Goal: Task Accomplishment & Management: Manage account settings

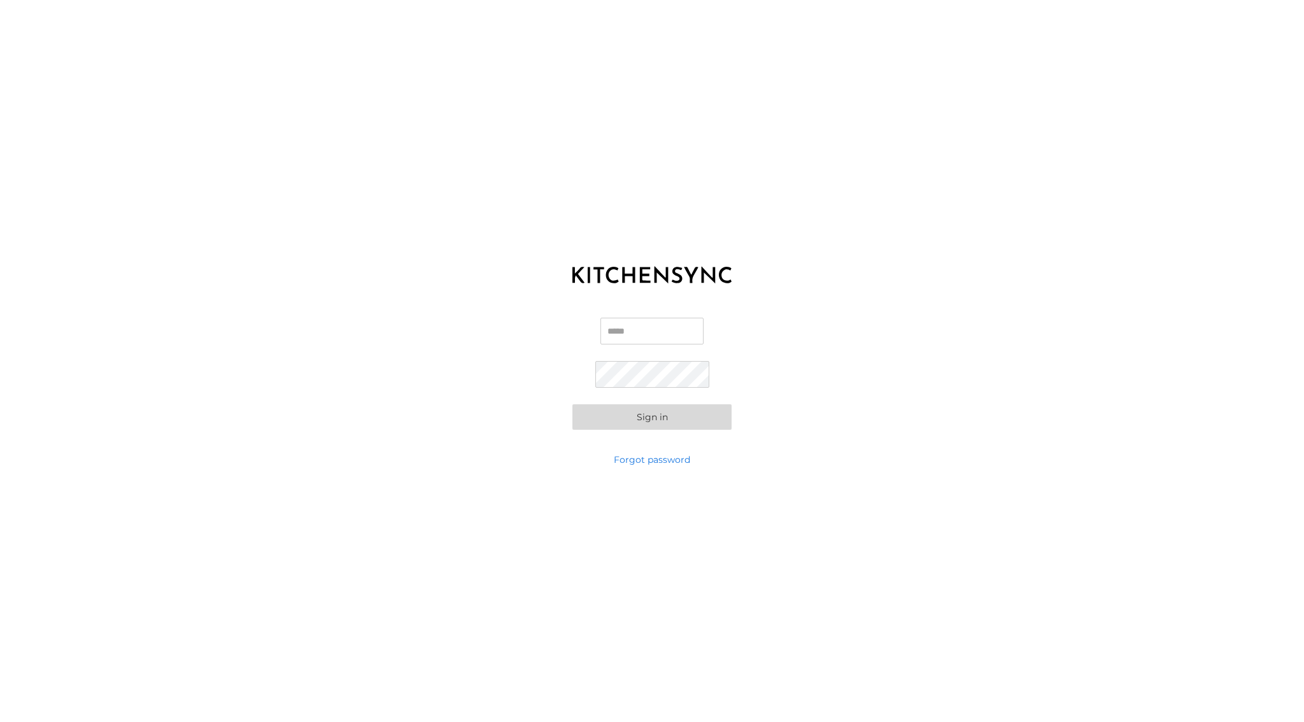
click at [625, 319] on input "Email" at bounding box center [652, 331] width 103 height 27
click at [0, 722] on com-1password-button at bounding box center [0, 722] width 0 height 0
click at [653, 339] on input "Email" at bounding box center [652, 331] width 103 height 27
type input "********"
